Goal: Task Accomplishment & Management: Manage account settings

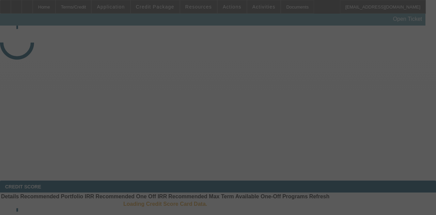
select select "4"
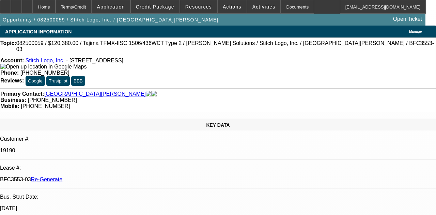
select select "0"
select select "2"
select select "0"
select select "1"
select select "2"
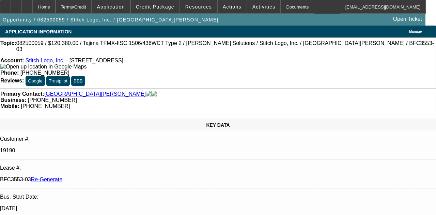
select select "2"
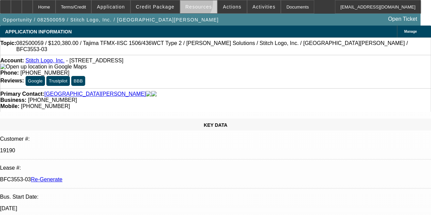
click at [191, 4] on span at bounding box center [198, 7] width 37 height 16
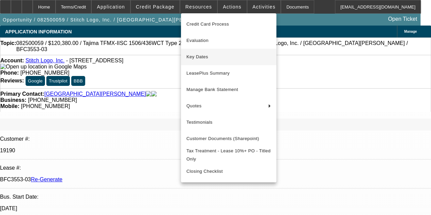
click at [197, 55] on span "Key Dates" at bounding box center [228, 57] width 85 height 8
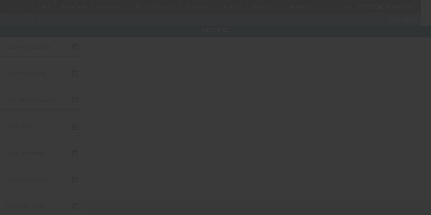
type input "[DATE]"
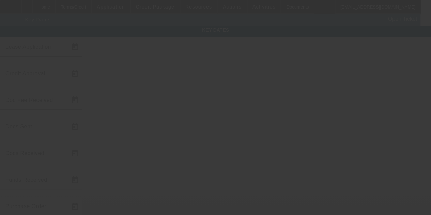
type input "[DATE]"
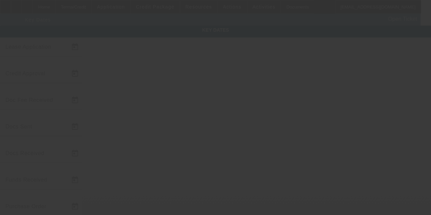
type input "[DATE]"
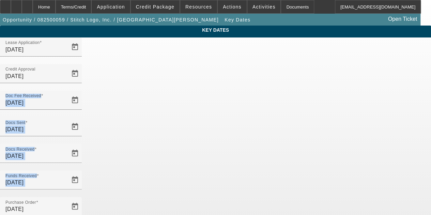
drag, startPoint x: 431, startPoint y: 70, endPoint x: 418, endPoint y: 135, distance: 66.0
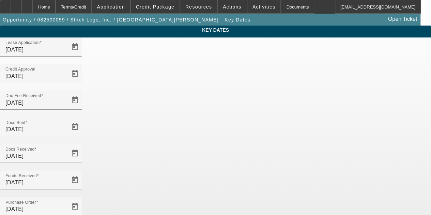
drag, startPoint x: 405, startPoint y: 132, endPoint x: 402, endPoint y: 131, distance: 3.8
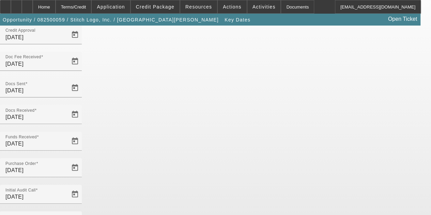
scroll to position [44, 0]
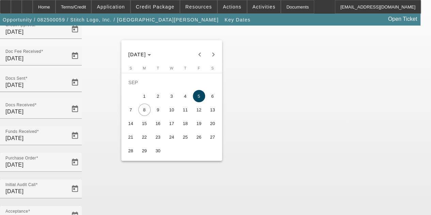
click at [189, 100] on span "4" at bounding box center [185, 96] width 12 height 12
type input "9/4/2025"
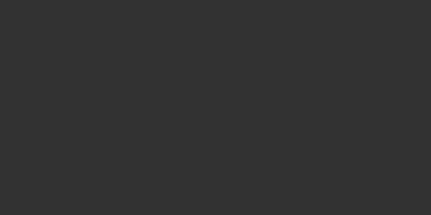
scroll to position [266, 0]
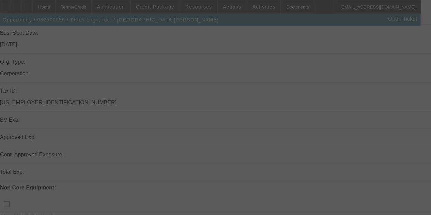
select select "4"
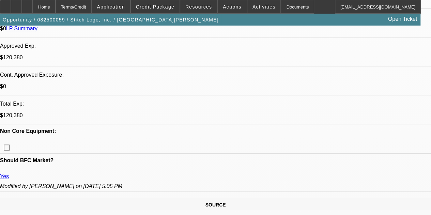
select select "0"
select select "2"
select select "0"
select select "2"
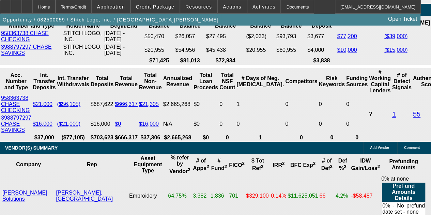
scroll to position [1500, 0]
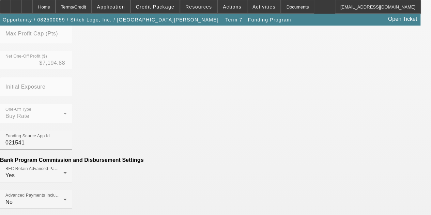
scroll to position [299, 0]
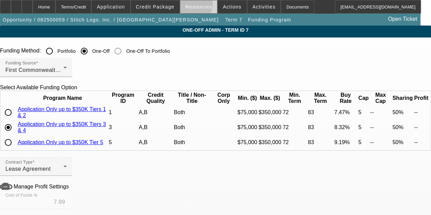
click at [191, 5] on span "Resources" at bounding box center [198, 6] width 27 height 5
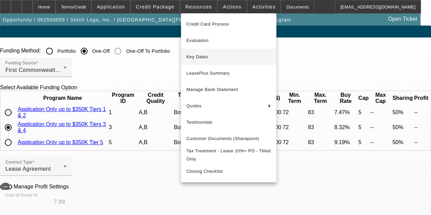
click at [197, 57] on span "Key Dates" at bounding box center [228, 57] width 85 height 8
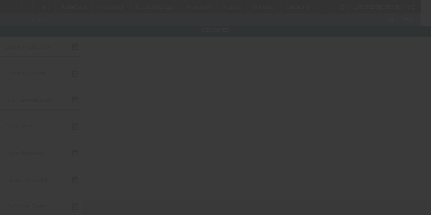
type input "[DATE]"
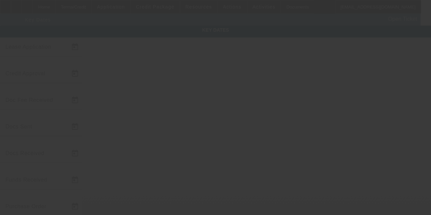
type input "[DATE]"
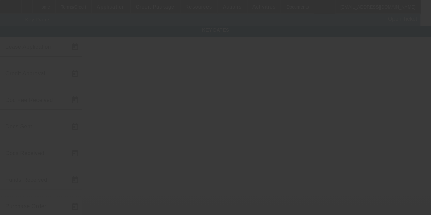
type input "[DATE]"
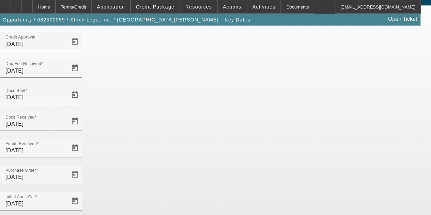
scroll to position [44, 0]
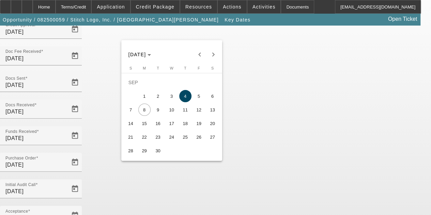
click at [196, 95] on span "5" at bounding box center [199, 96] width 12 height 12
type input "[DATE]"
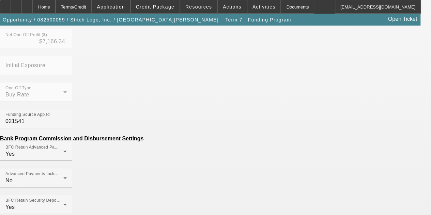
scroll to position [319, 0]
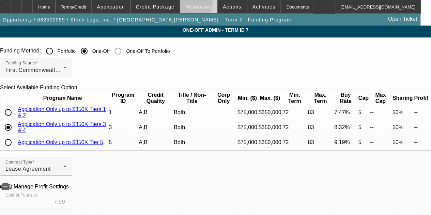
click at [194, 5] on span "Resources" at bounding box center [198, 6] width 27 height 5
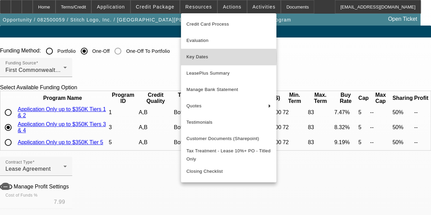
click at [200, 57] on span "Key Dates" at bounding box center [228, 57] width 85 height 8
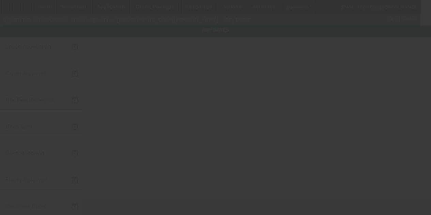
type input "8/5/2025"
type input "8/6/2025"
type input "8/7/2025"
type input "8/11/2025"
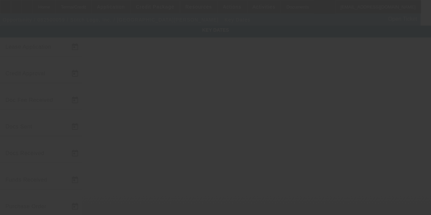
type input "8/11/2025"
type input "8/28/2025"
type input "9/15/2025"
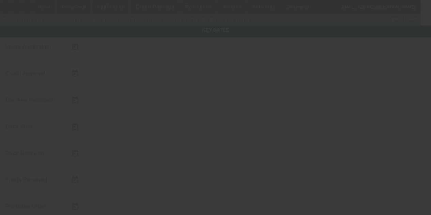
type input "10/15/2025"
type input "9/5/2025"
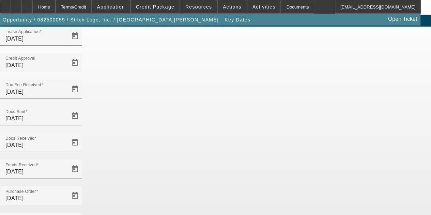
scroll to position [44, 0]
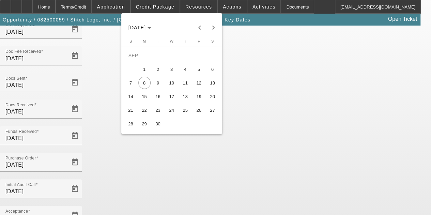
click at [201, 68] on span "5" at bounding box center [199, 69] width 12 height 12
type input "9/5/2025"
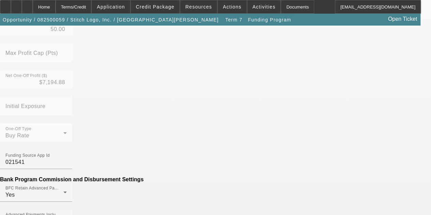
scroll to position [282, 0]
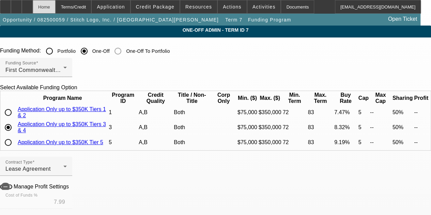
click at [56, 4] on div "Home" at bounding box center [44, 7] width 23 height 14
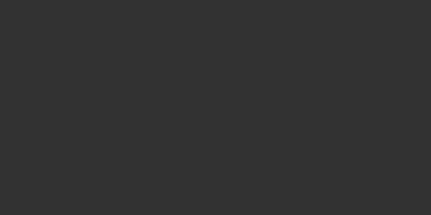
click at [229, 5] on div at bounding box center [215, 107] width 431 height 215
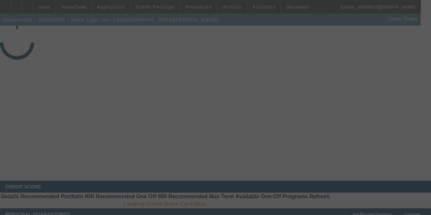
select select "4"
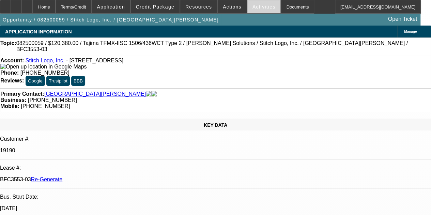
select select "0"
select select "2"
select select "0"
select select "2"
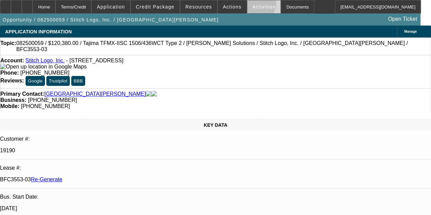
click at [253, 5] on span "Activities" at bounding box center [264, 6] width 23 height 5
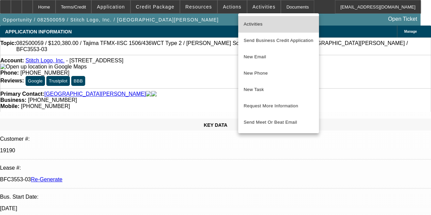
click at [252, 22] on span "Activities" at bounding box center [279, 24] width 70 height 8
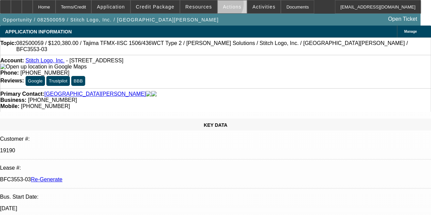
click at [223, 5] on span "Actions" at bounding box center [232, 6] width 19 height 5
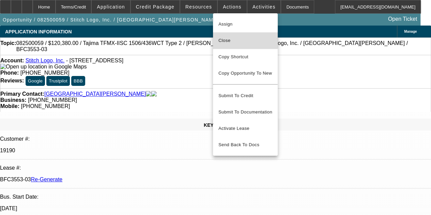
click at [228, 37] on span "Close" at bounding box center [245, 40] width 54 height 8
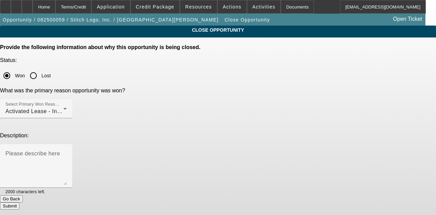
click at [19, 202] on button "Submit" at bounding box center [9, 205] width 19 height 7
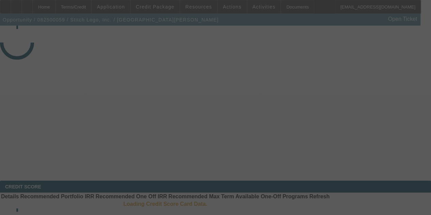
select select "4"
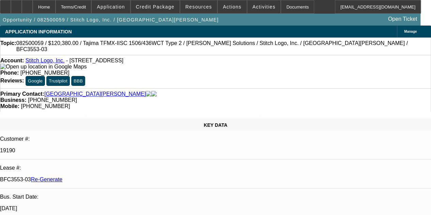
select select "0"
select select "2"
select select "0"
select select "2"
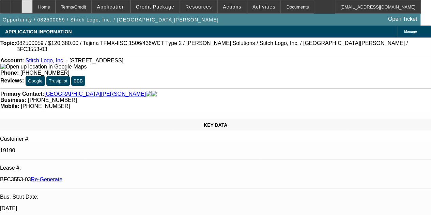
click at [27, 4] on icon at bounding box center [27, 4] width 0 height 0
